Goal: Transaction & Acquisition: Purchase product/service

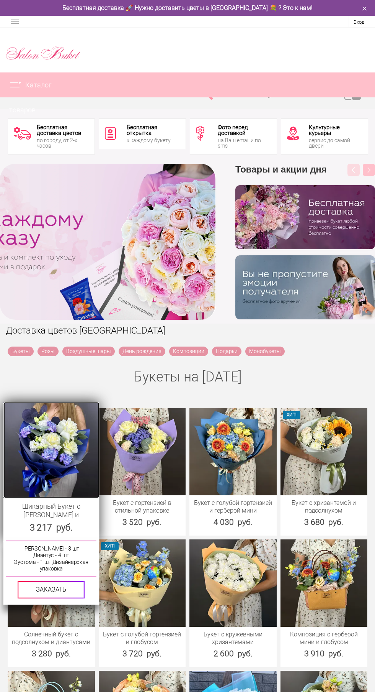
click at [50, 444] on img at bounding box center [51, 449] width 96 height 96
click at [49, 456] on img at bounding box center [51, 449] width 96 height 96
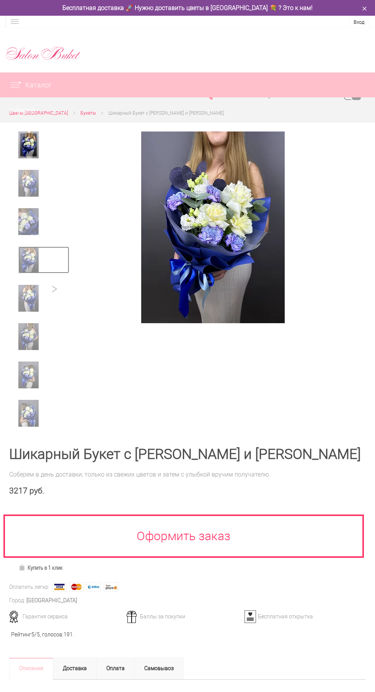
click at [26, 262] on img at bounding box center [28, 259] width 20 height 27
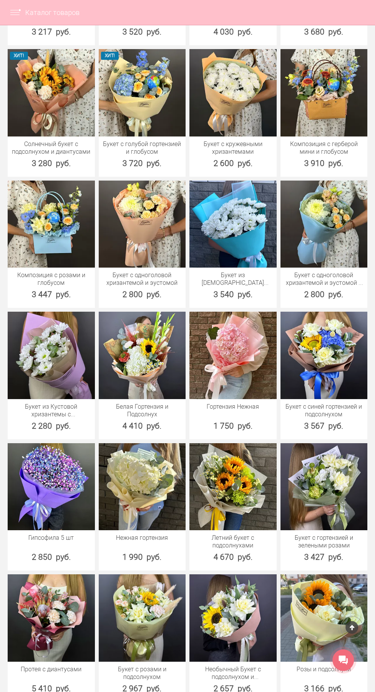
scroll to position [492, 0]
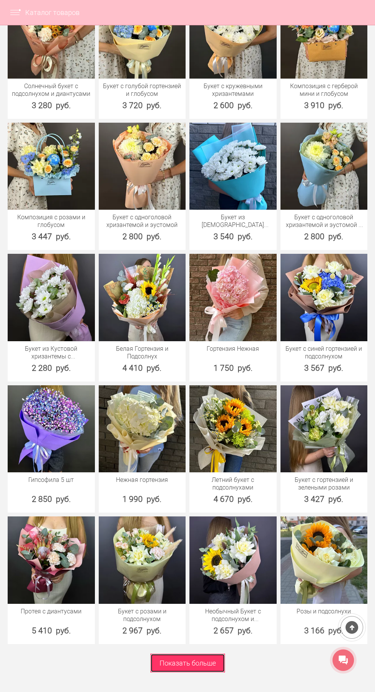
scroll to position [551, 0]
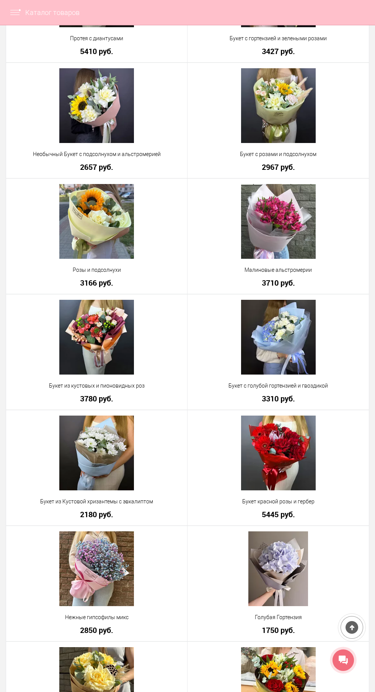
scroll to position [1418, 0]
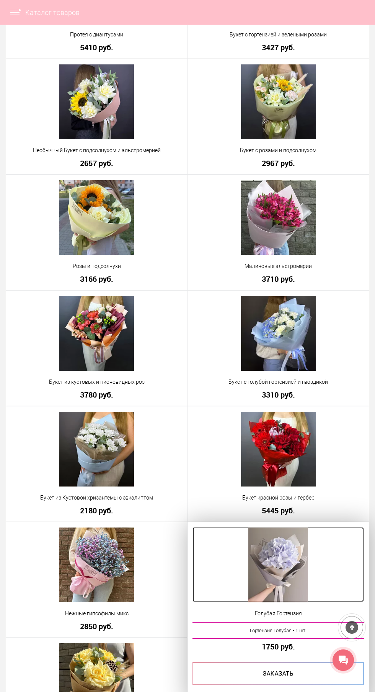
click at [278, 571] on img at bounding box center [279, 564] width 60 height 75
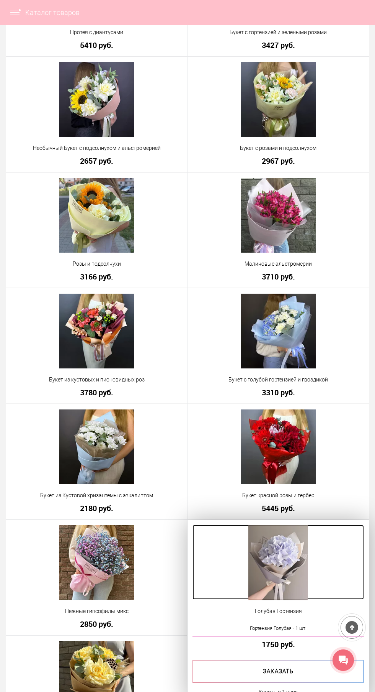
scroll to position [1477, 0]
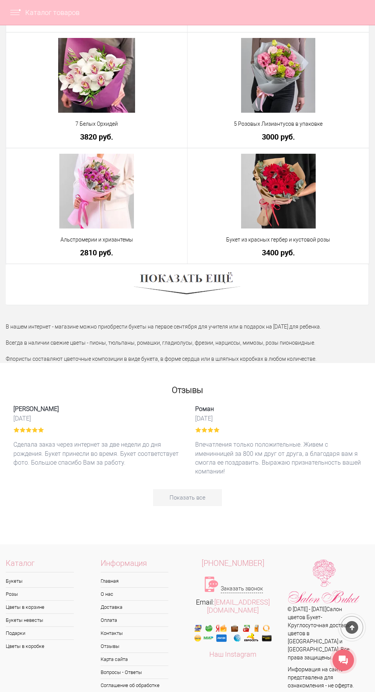
scroll to position [2720, 0]
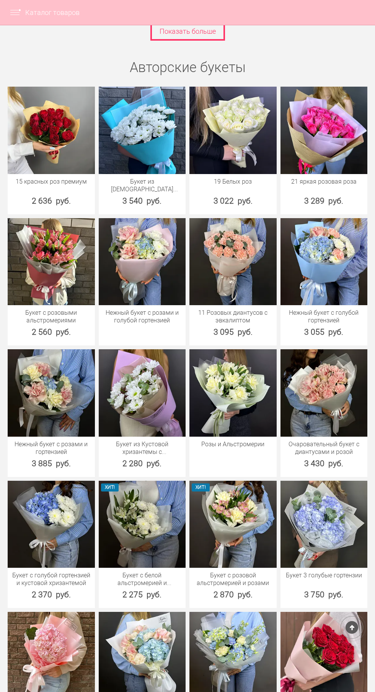
scroll to position [1233, 0]
